Goal: Find specific page/section

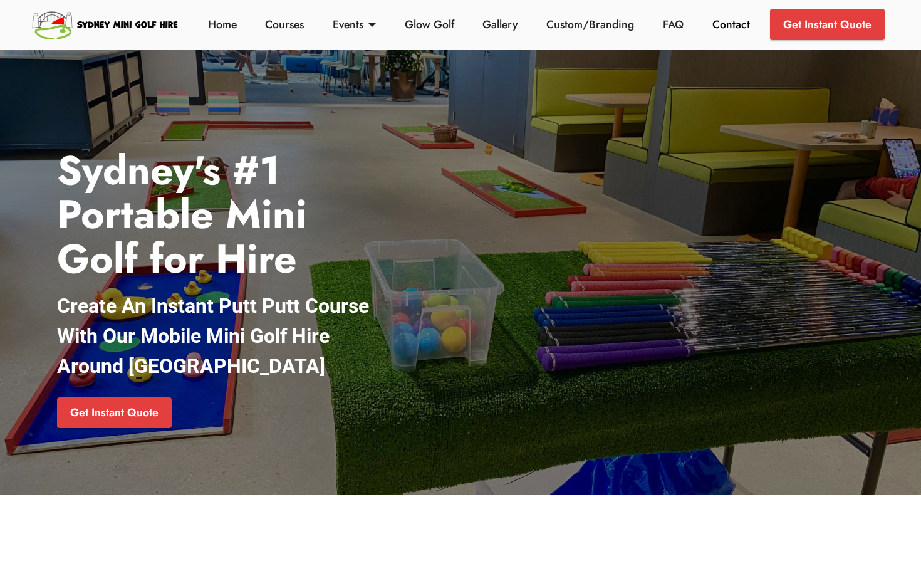
click at [738, 26] on link "Contact" at bounding box center [731, 24] width 44 height 16
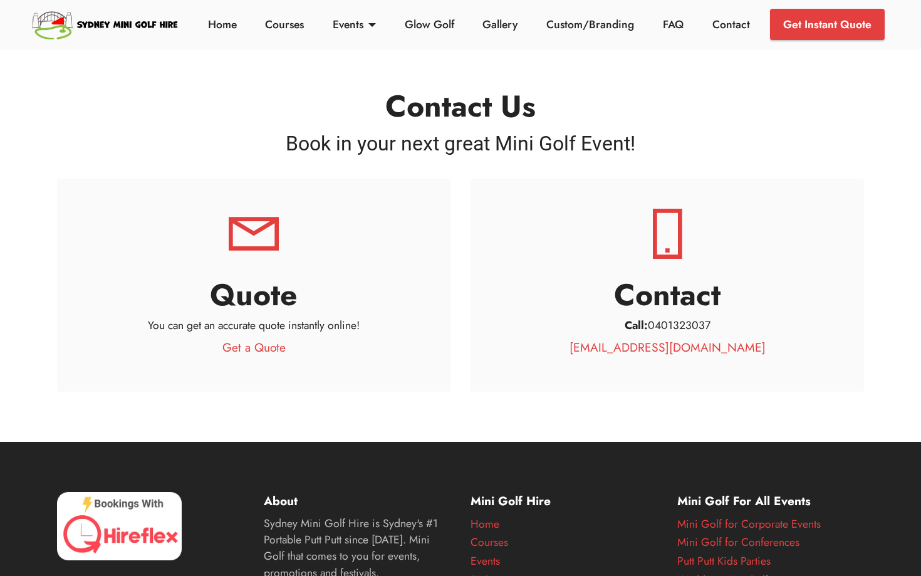
scroll to position [3, 0]
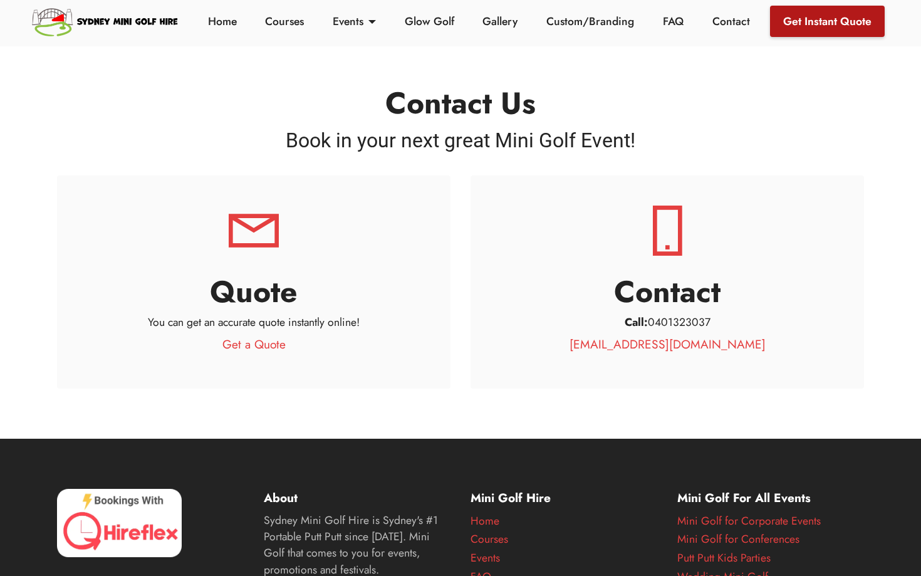
click at [840, 25] on link "Get Instant Quote" at bounding box center [827, 21] width 115 height 31
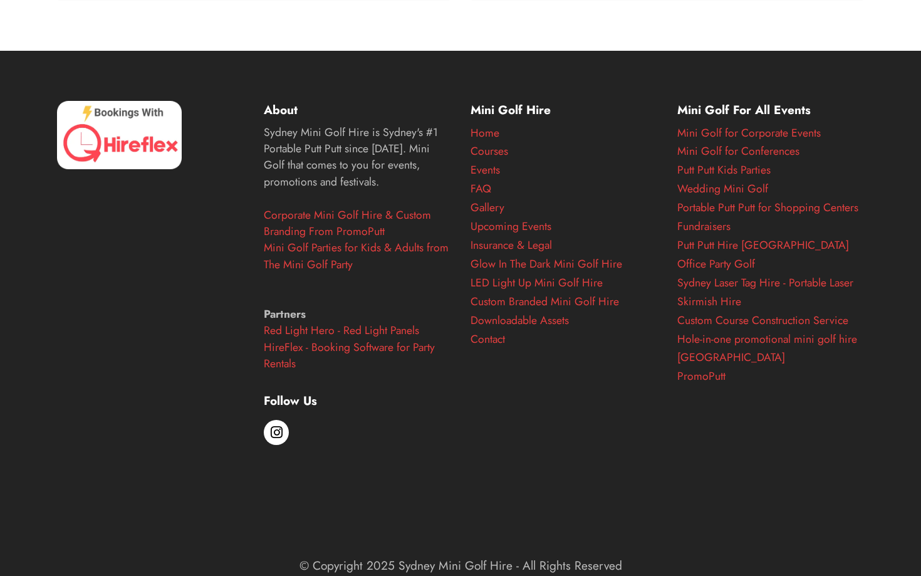
scroll to position [392, 0]
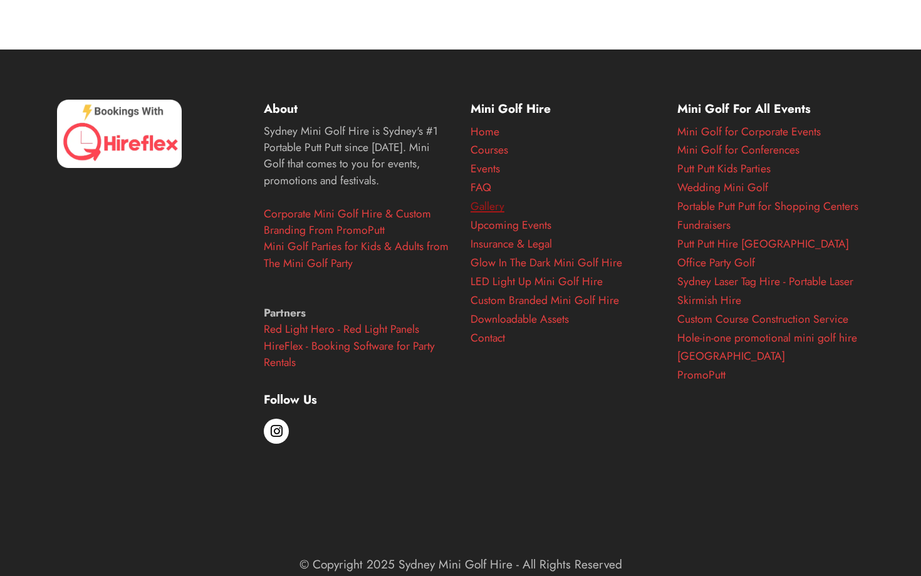
click at [497, 208] on link "Gallery" at bounding box center [488, 206] width 34 height 16
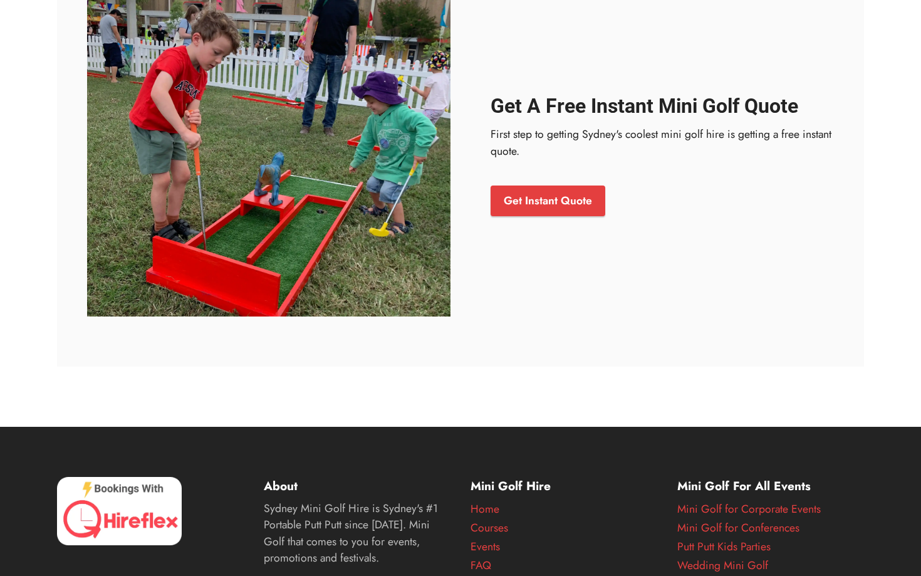
scroll to position [5777, 0]
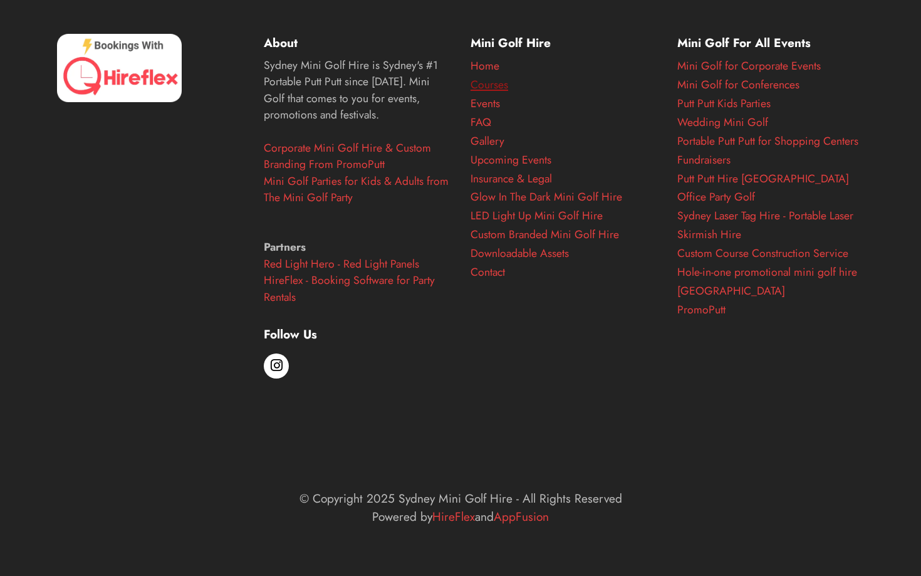
click at [491, 88] on link "Courses" at bounding box center [490, 84] width 38 height 16
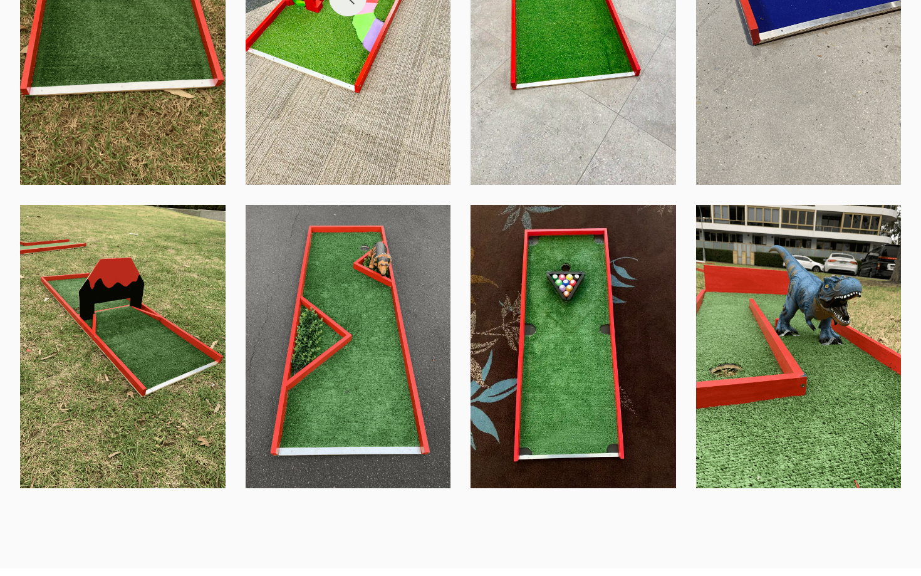
scroll to position [3736, 0]
